Goal: Communication & Community: Answer question/provide support

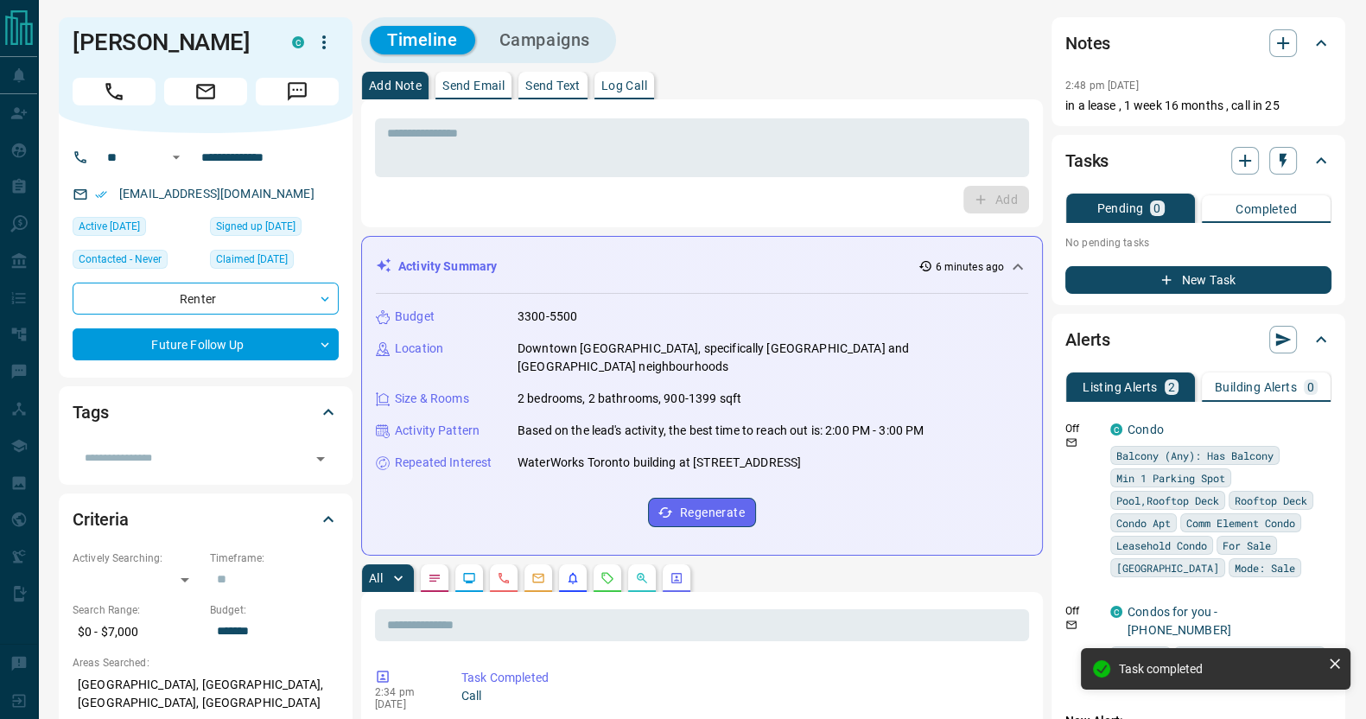
click at [494, 80] on p "Send Email" at bounding box center [474, 86] width 62 height 12
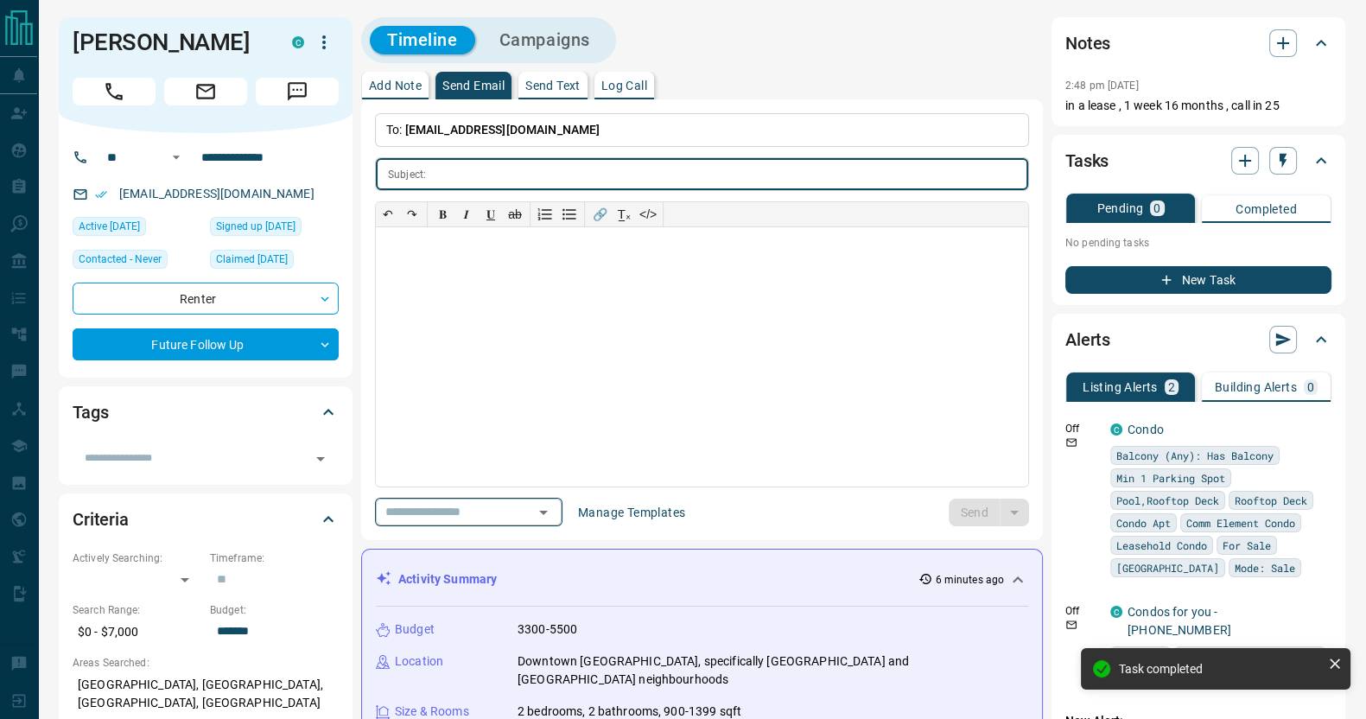
click at [432, 506] on input "text" at bounding box center [444, 512] width 131 height 22
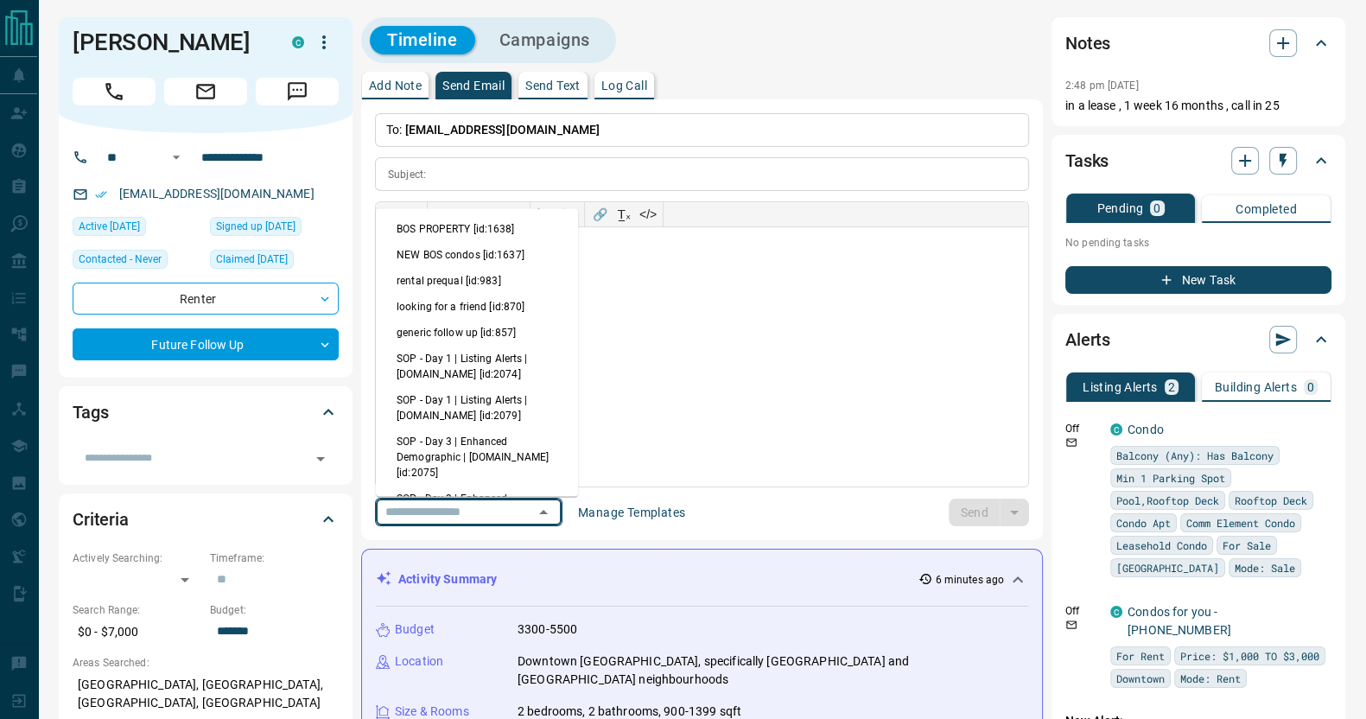
click at [502, 265] on li "NEW BOS condos [id:1637]" at bounding box center [477, 255] width 202 height 26
type input "**********"
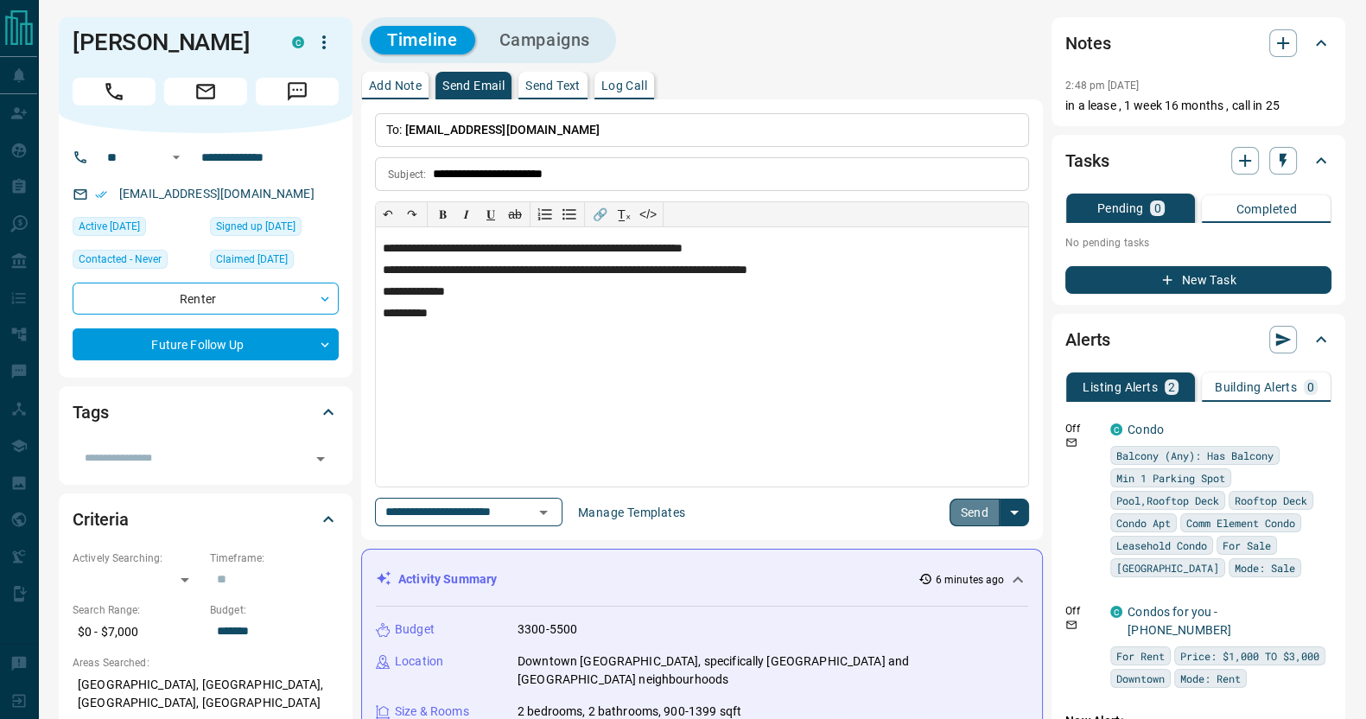
click at [957, 520] on button "Send" at bounding box center [975, 513] width 51 height 28
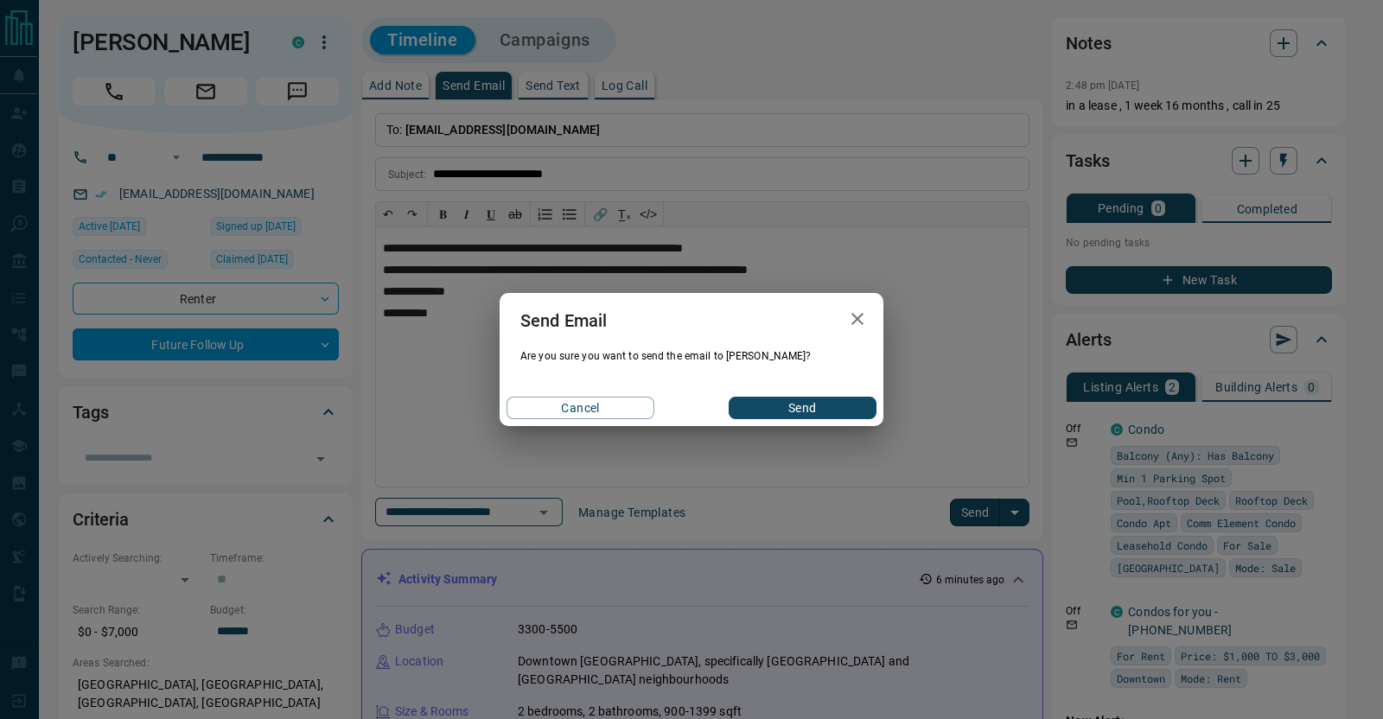
click at [830, 396] on div "Cancel Send" at bounding box center [692, 408] width 384 height 36
click at [830, 397] on button "Send" at bounding box center [803, 408] width 148 height 22
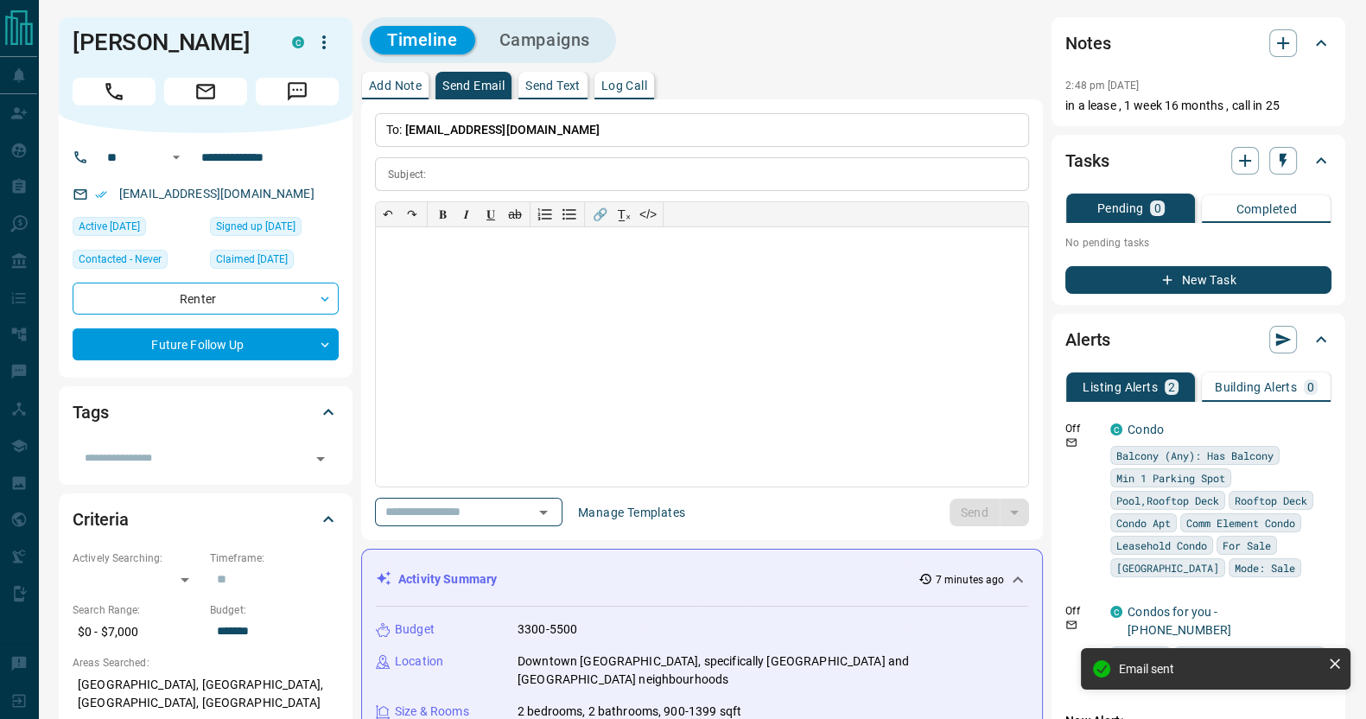
click at [373, 82] on p "Add Note" at bounding box center [395, 86] width 53 height 12
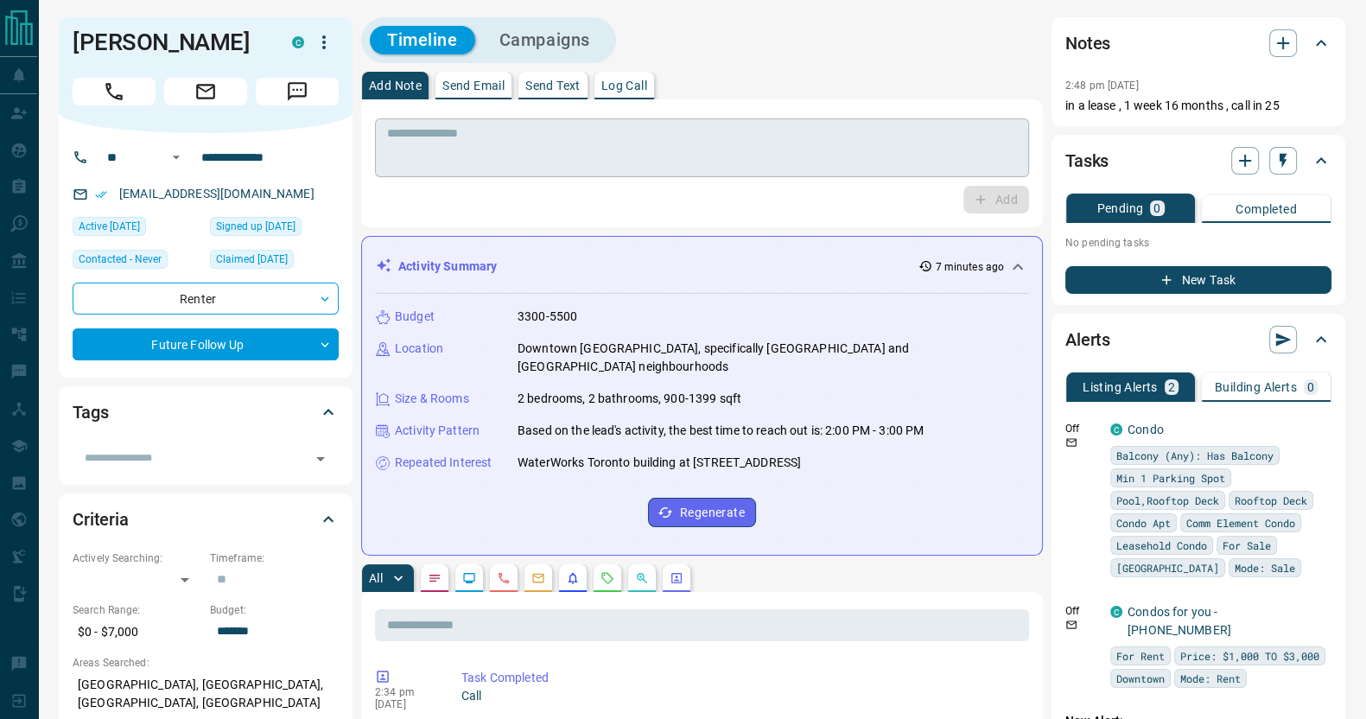
click at [602, 166] on textarea at bounding box center [702, 148] width 630 height 44
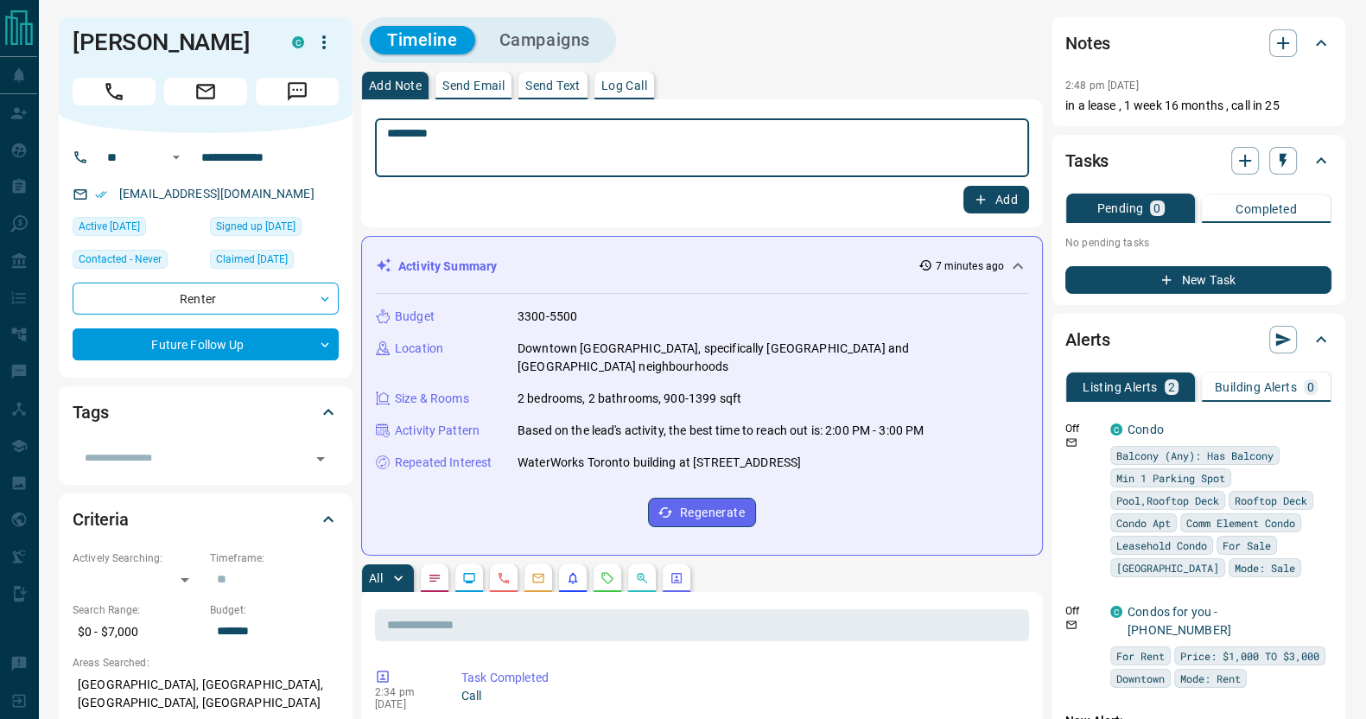
type textarea "*********"
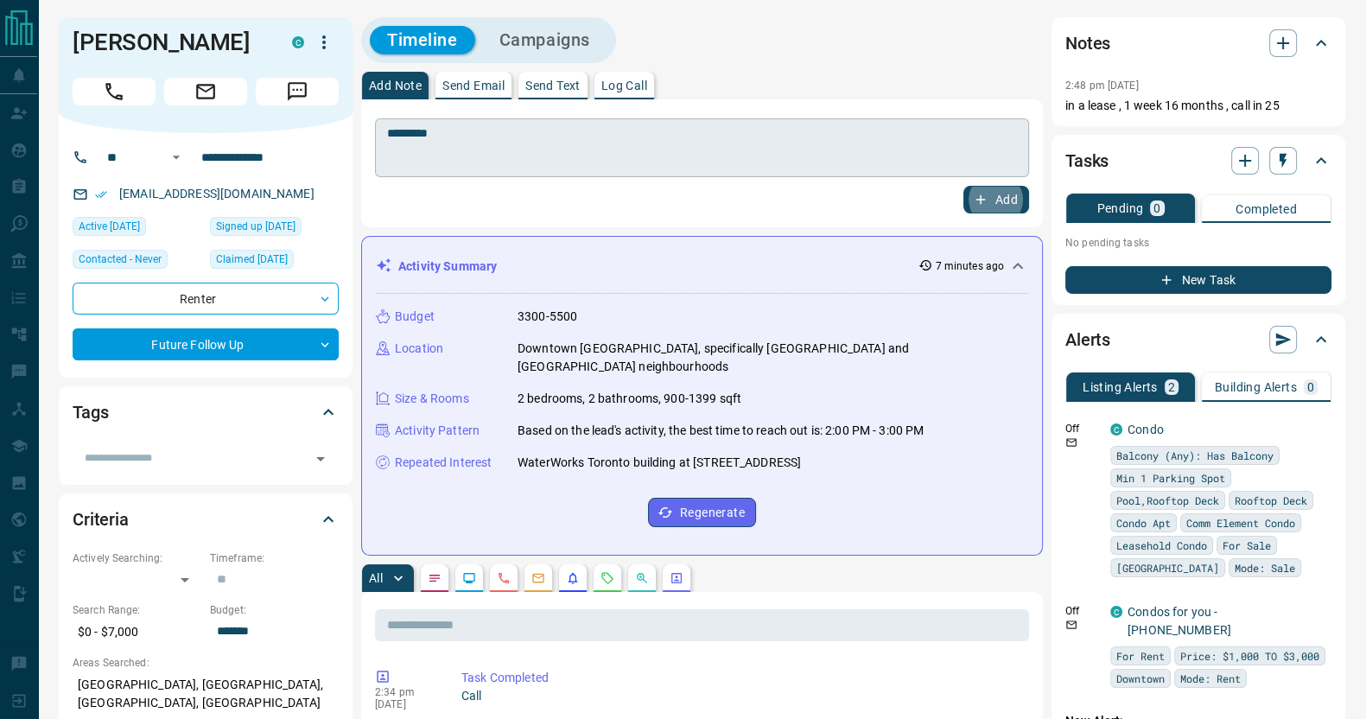
click at [964, 186] on button "Add" at bounding box center [997, 200] width 66 height 28
